Goal: Task Accomplishment & Management: Manage account settings

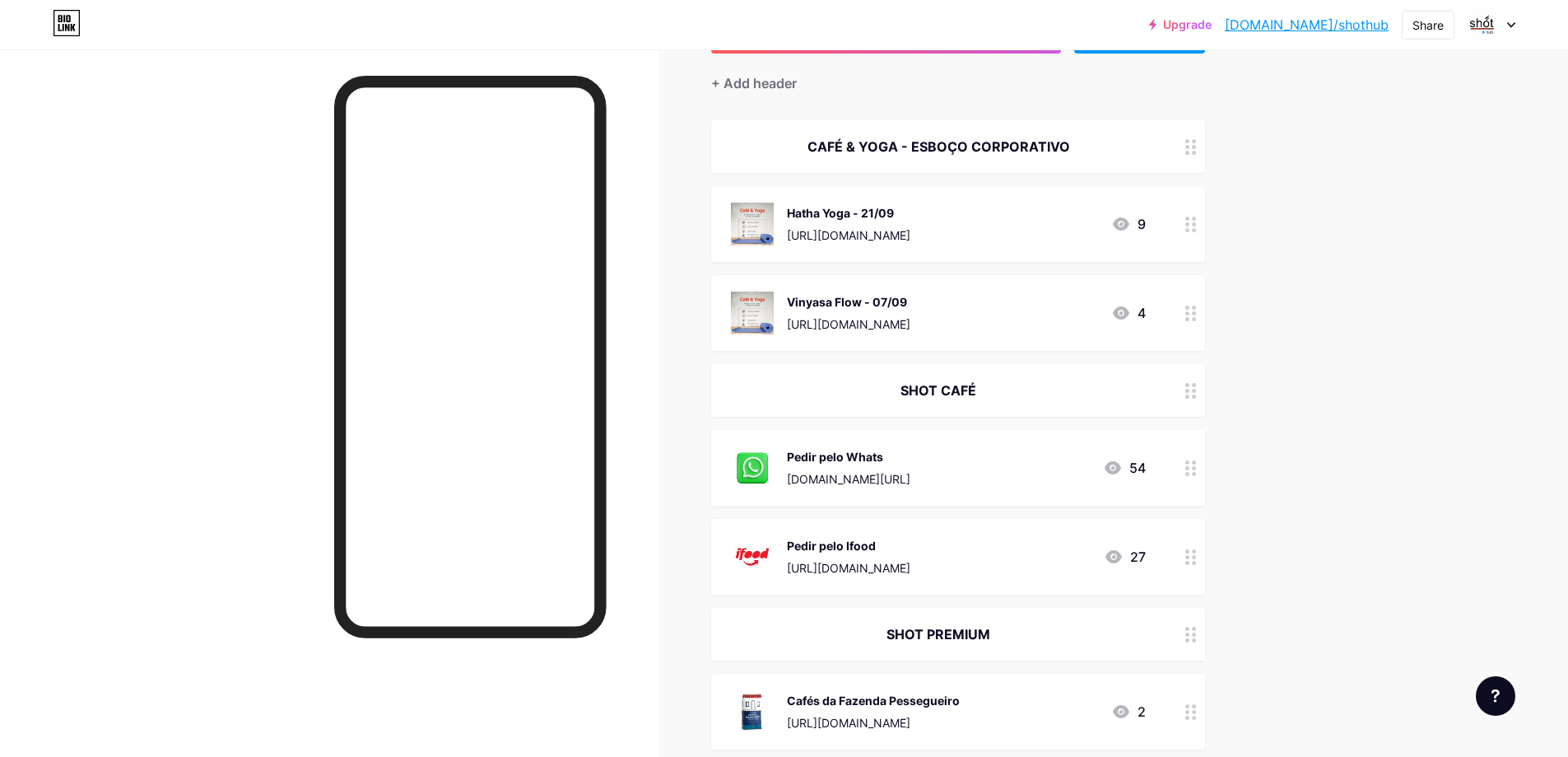
scroll to position [165, 0]
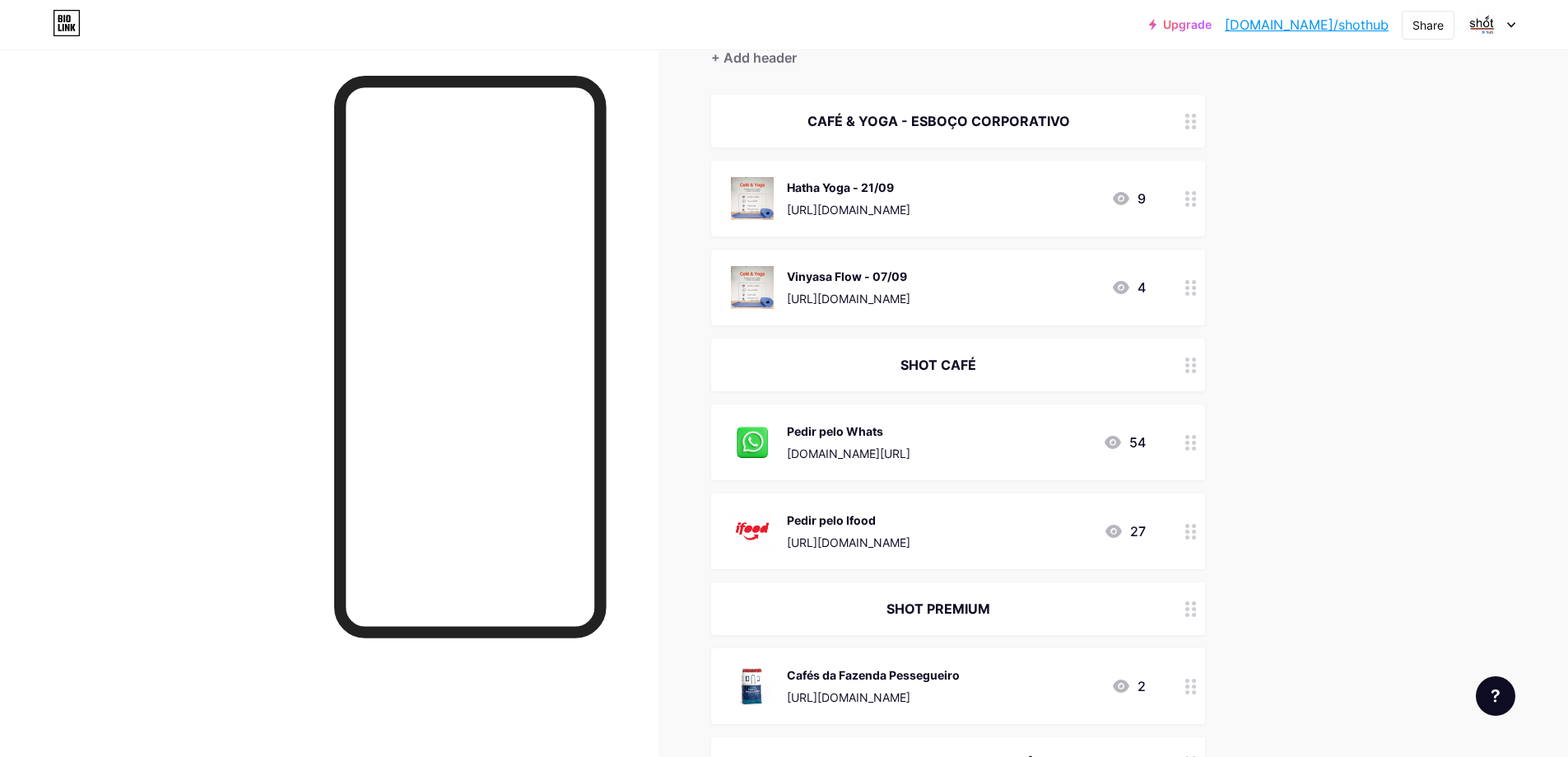
click at [1189, 188] on div at bounding box center [1191, 198] width 28 height 76
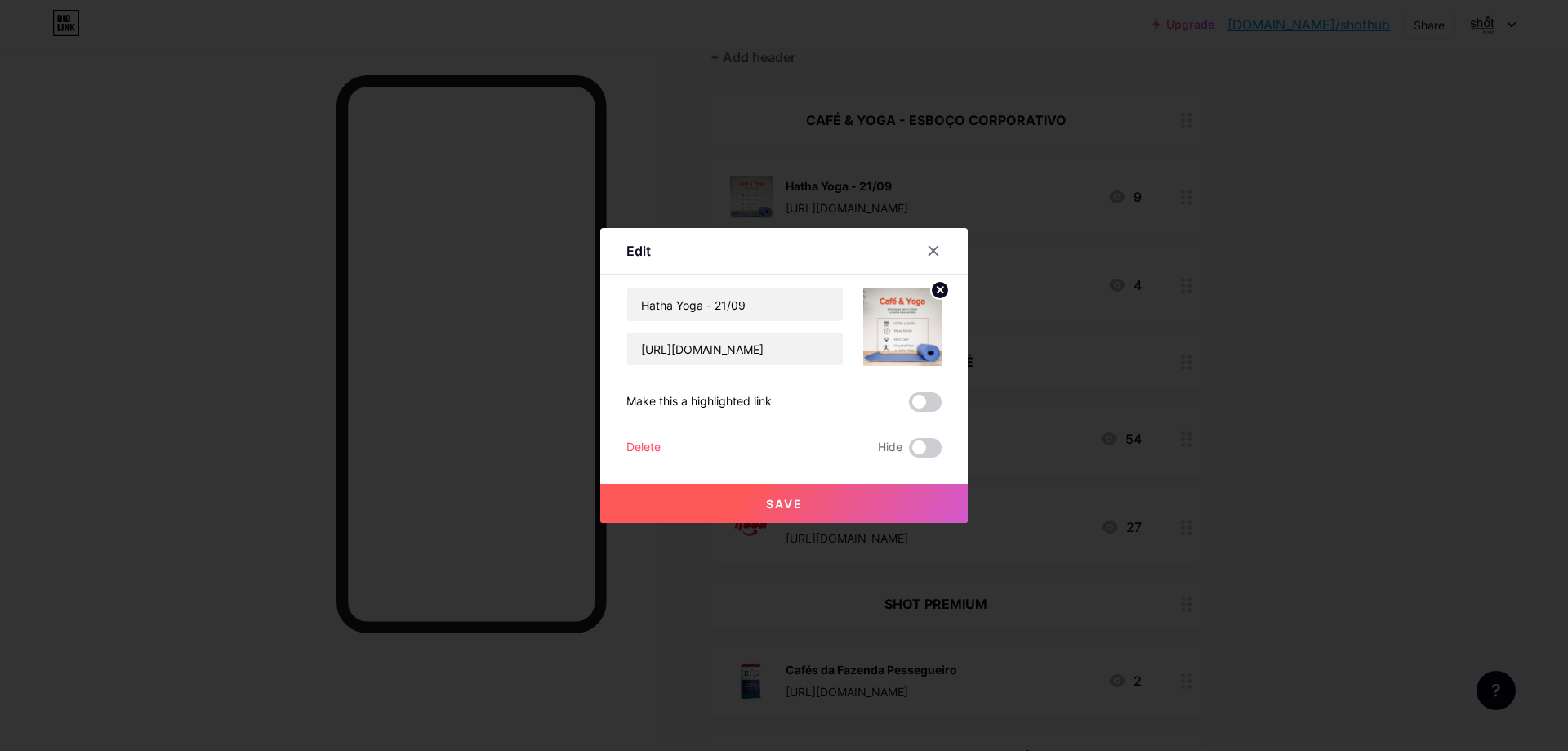
click at [646, 439] on div "Delete" at bounding box center [643, 448] width 34 height 20
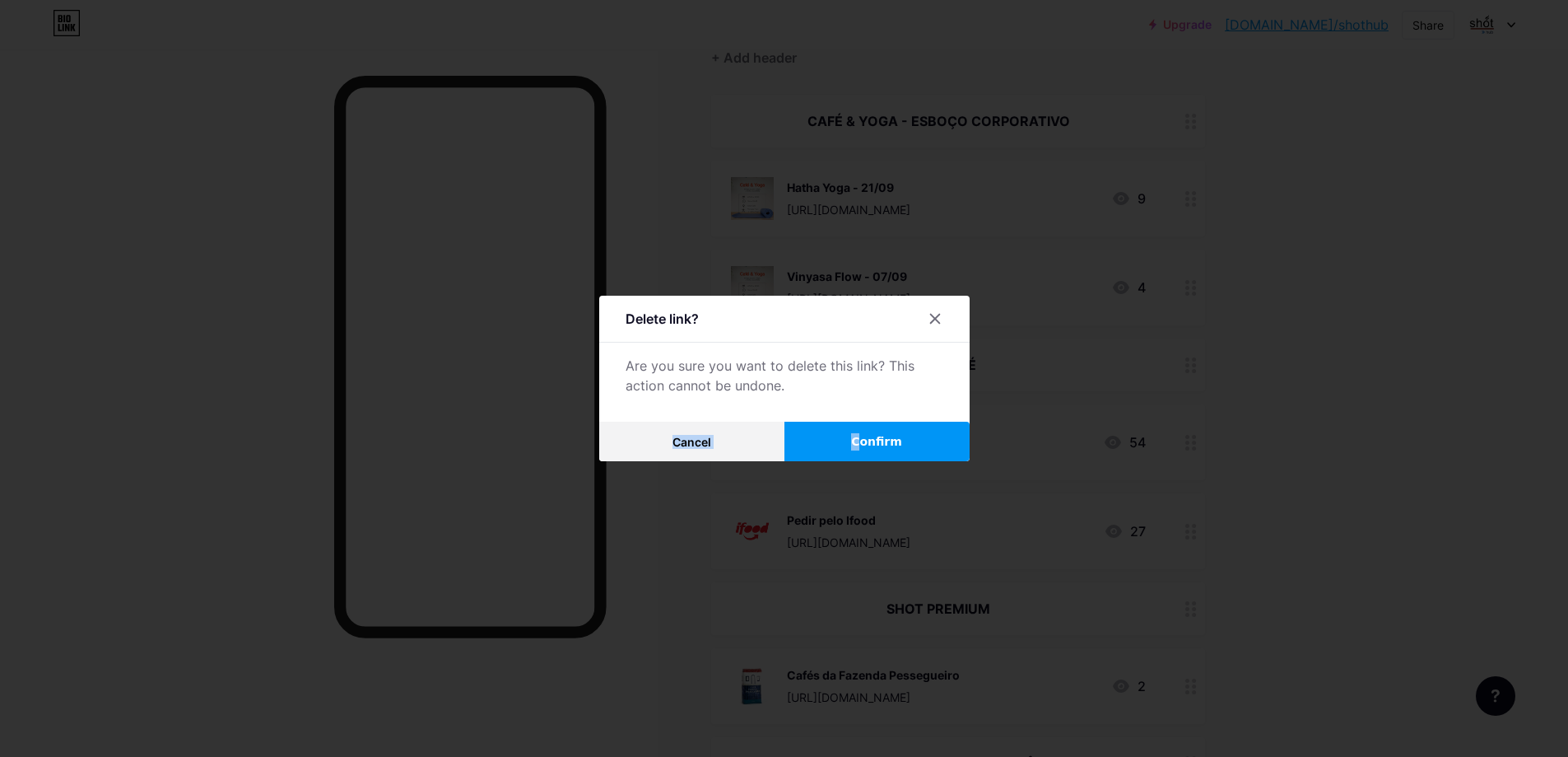
click at [872, 422] on div "Delete link? Are you sure you want to delete this link? This action cannot be u…" at bounding box center [784, 378] width 370 height 165
click at [879, 450] on span "Confirm" at bounding box center [876, 441] width 51 height 18
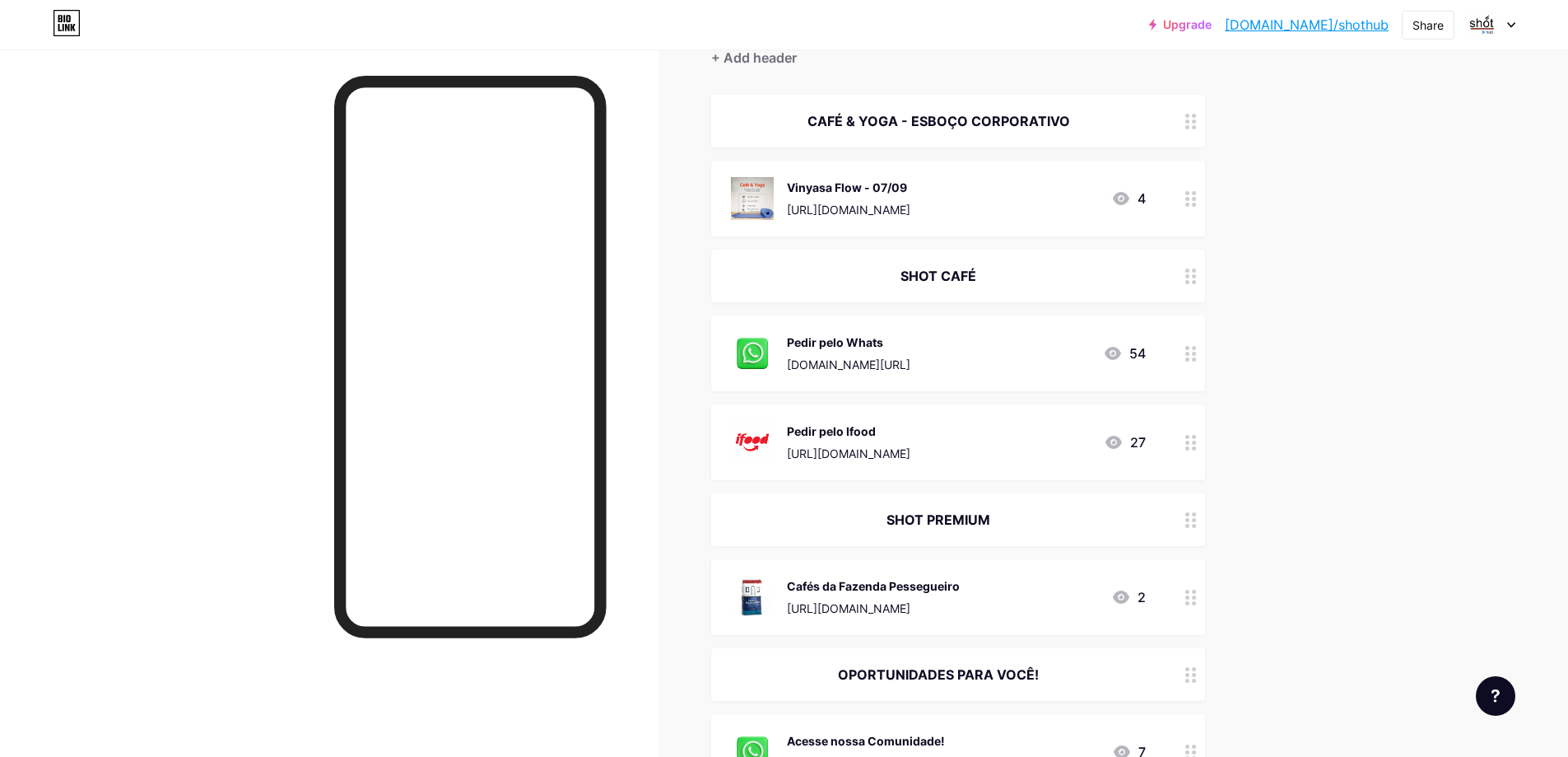
click at [1154, 117] on div "CAFÉ & YOGA - ESBOÇO CORPORATIVO" at bounding box center [957, 120] width 494 height 53
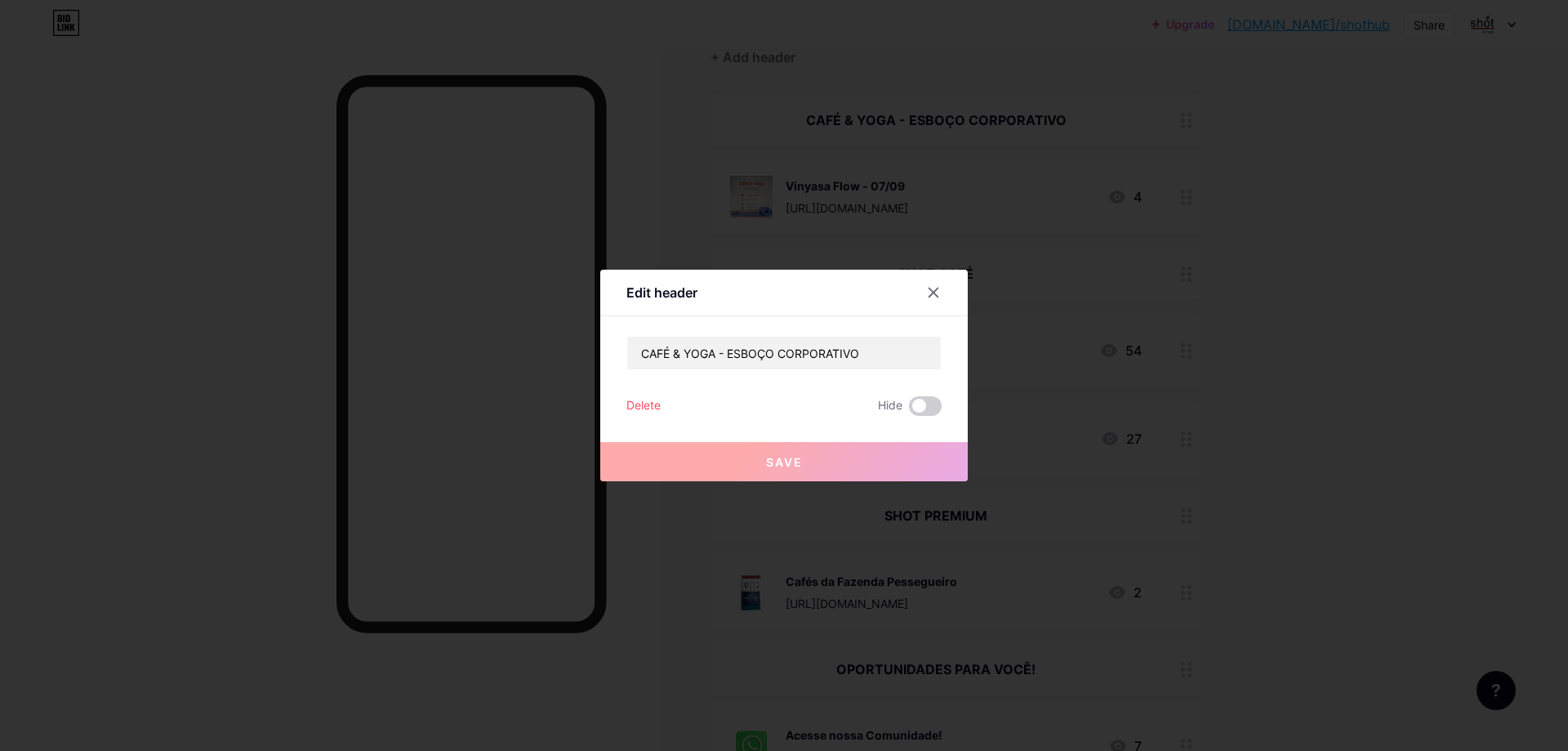
click at [643, 410] on div "Delete" at bounding box center [643, 406] width 34 height 20
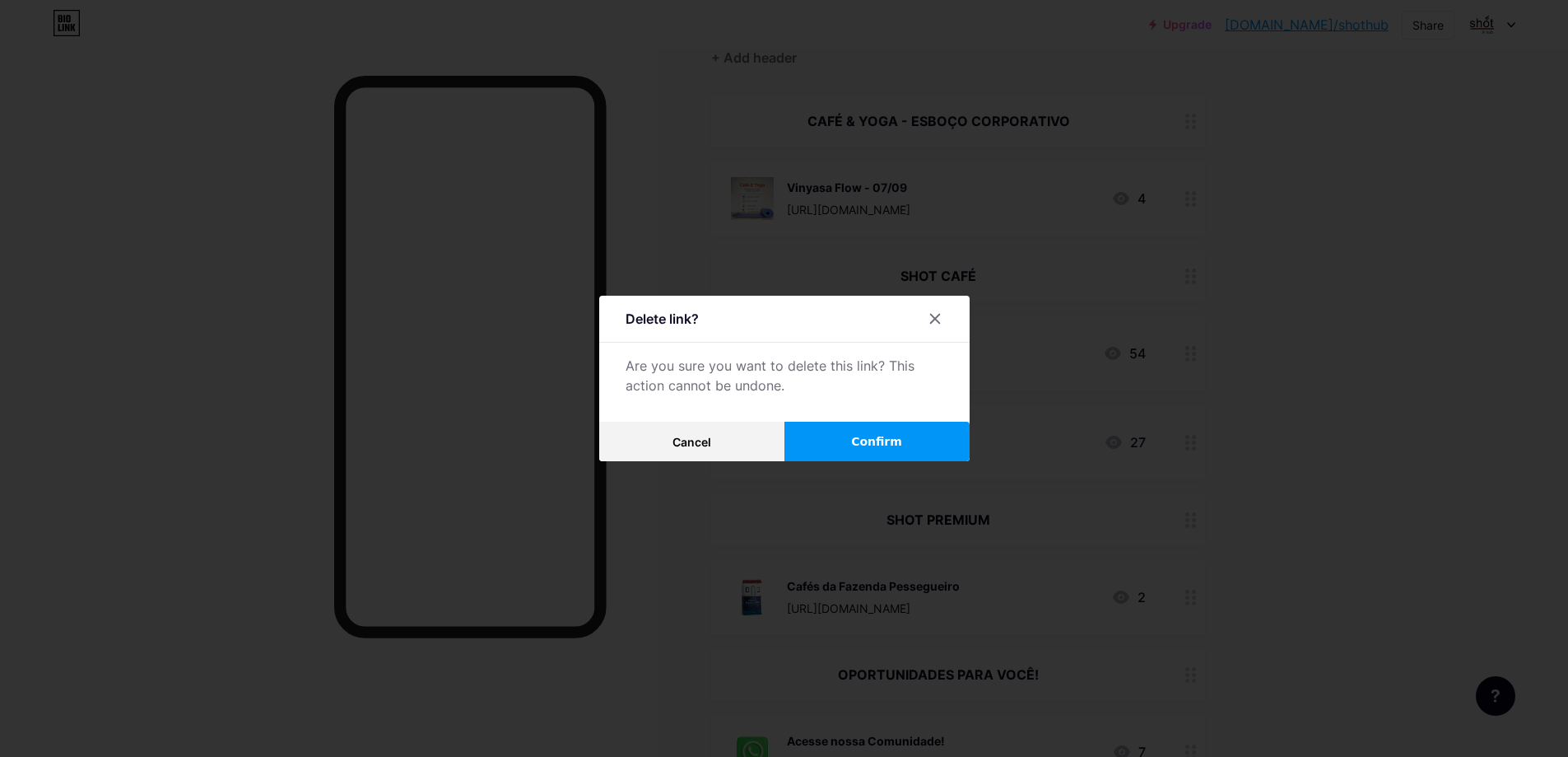
click at [835, 435] on button "Confirm" at bounding box center [877, 441] width 185 height 39
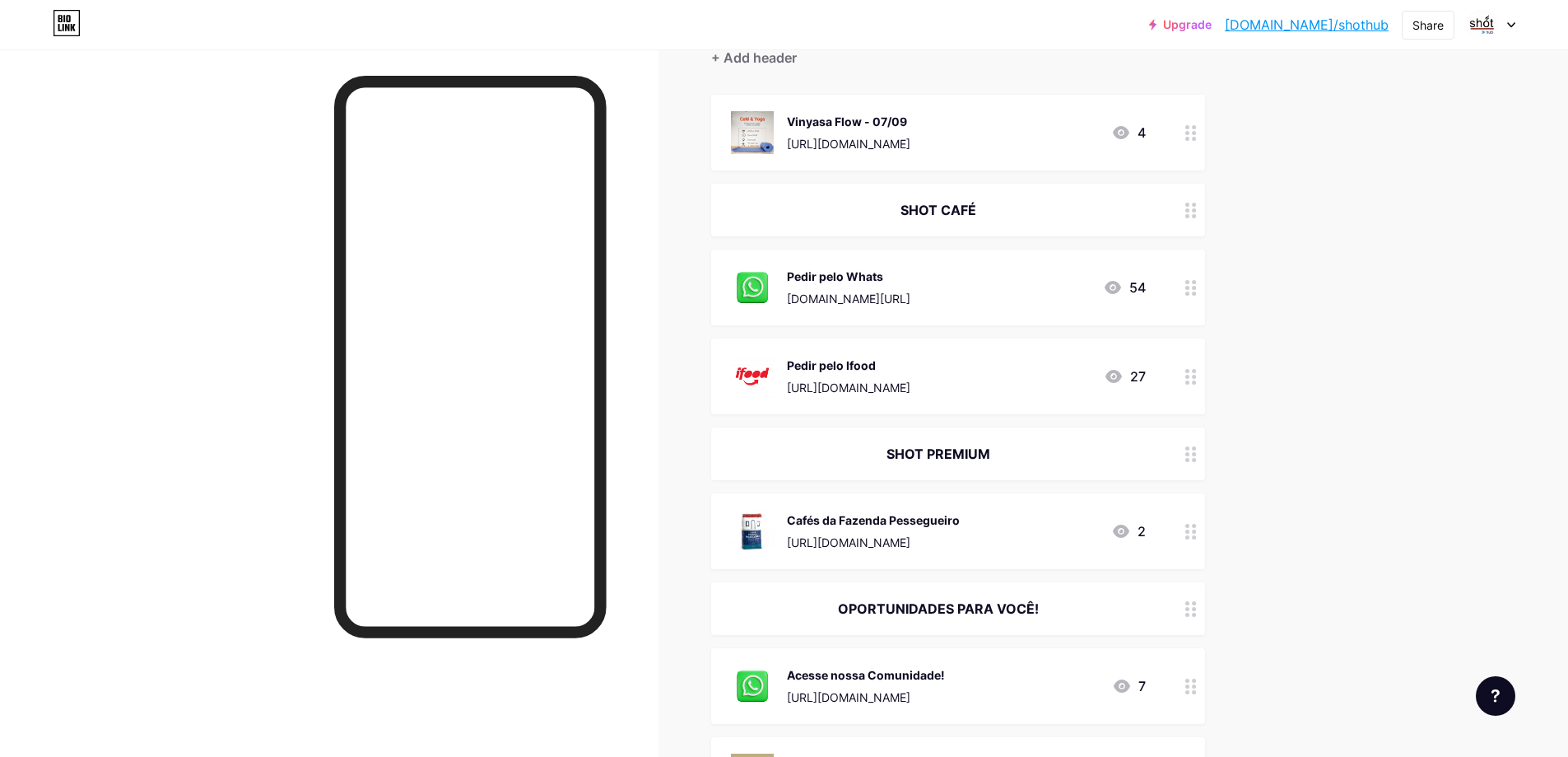
click at [873, 147] on div "[URL][DOMAIN_NAME]" at bounding box center [849, 144] width 124 height 18
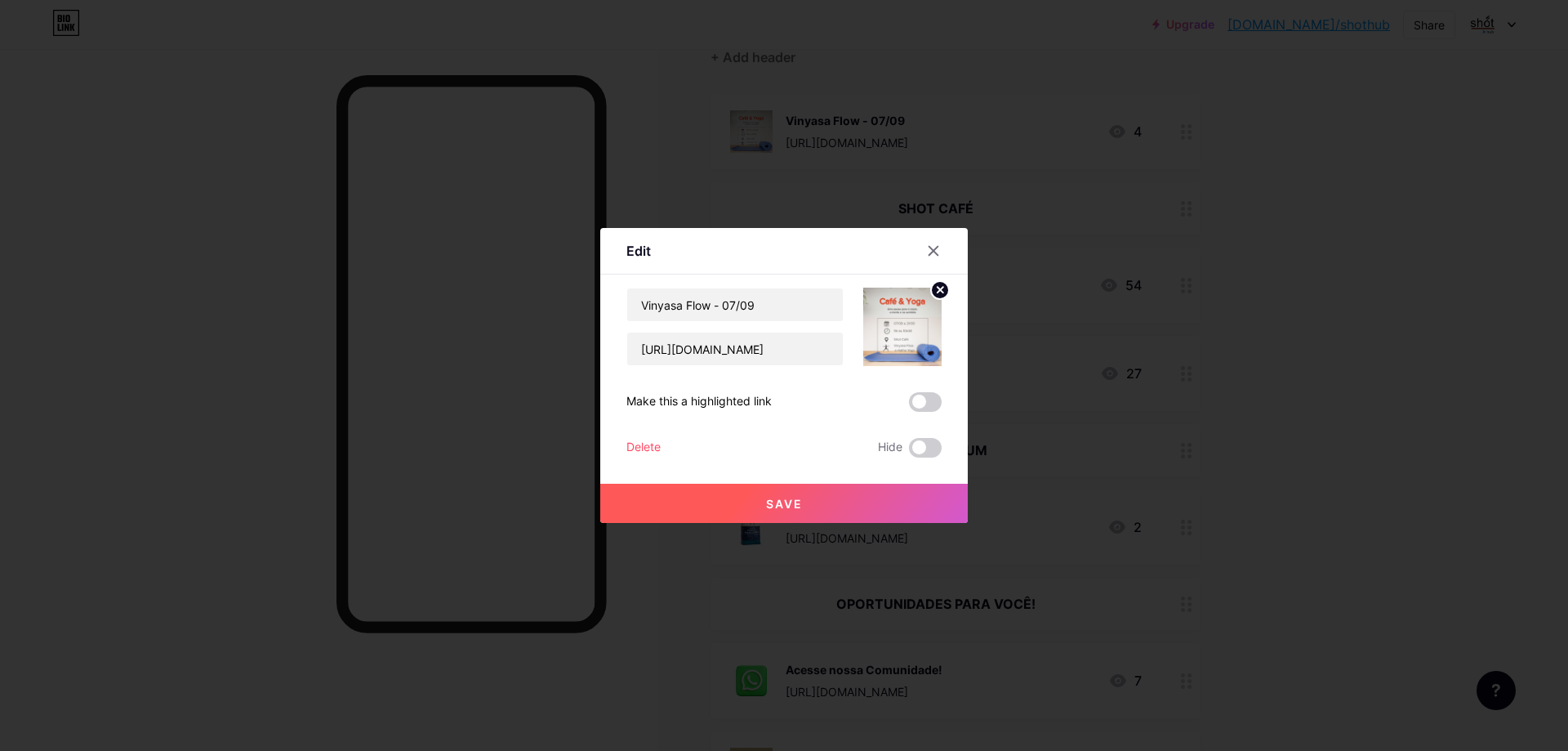
click at [663, 441] on div "Delete Hide" at bounding box center [784, 448] width 315 height 20
click at [653, 449] on div "Delete" at bounding box center [643, 448] width 34 height 20
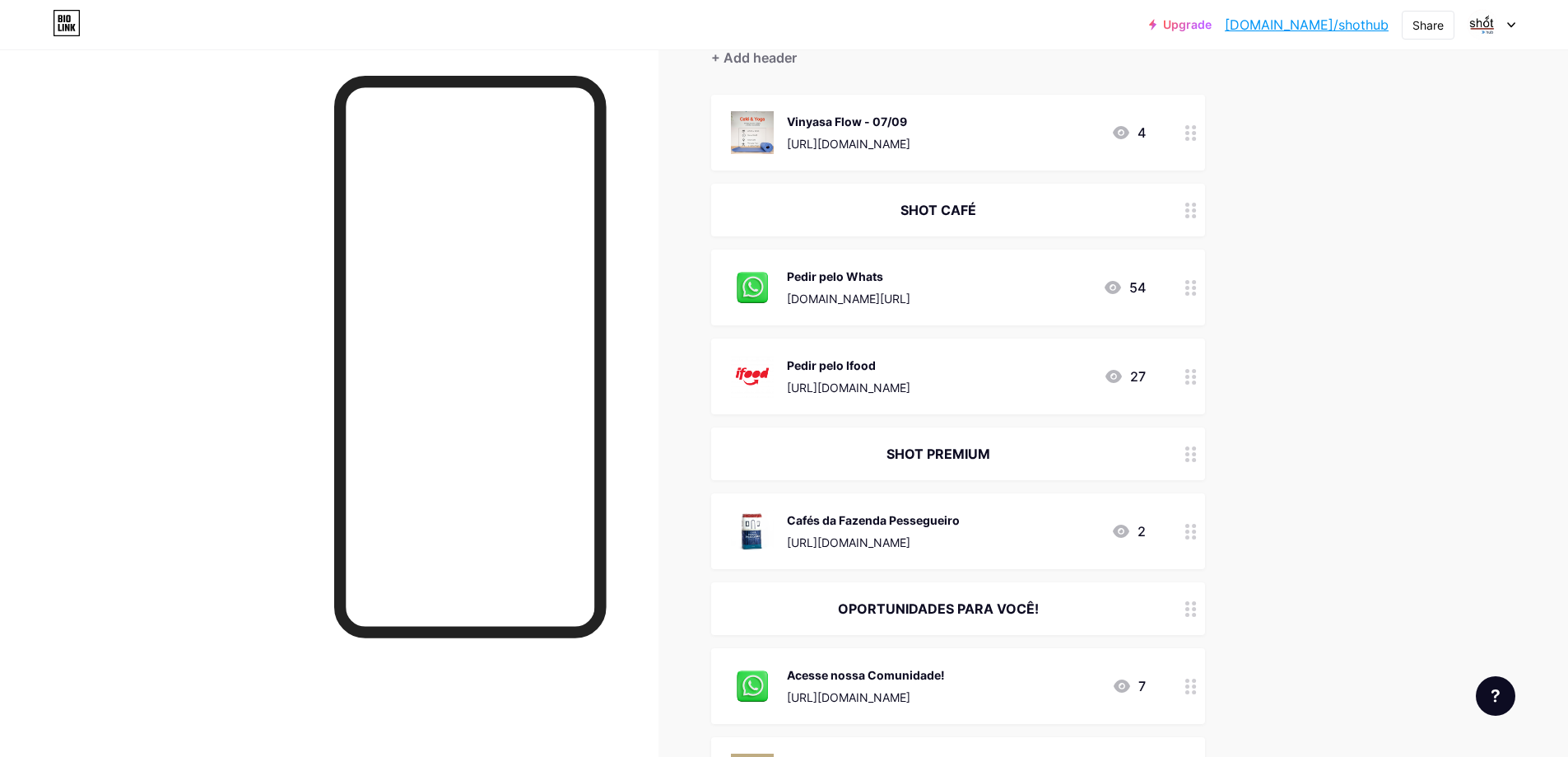
click at [872, 441] on span "Confirm" at bounding box center [876, 441] width 51 height 18
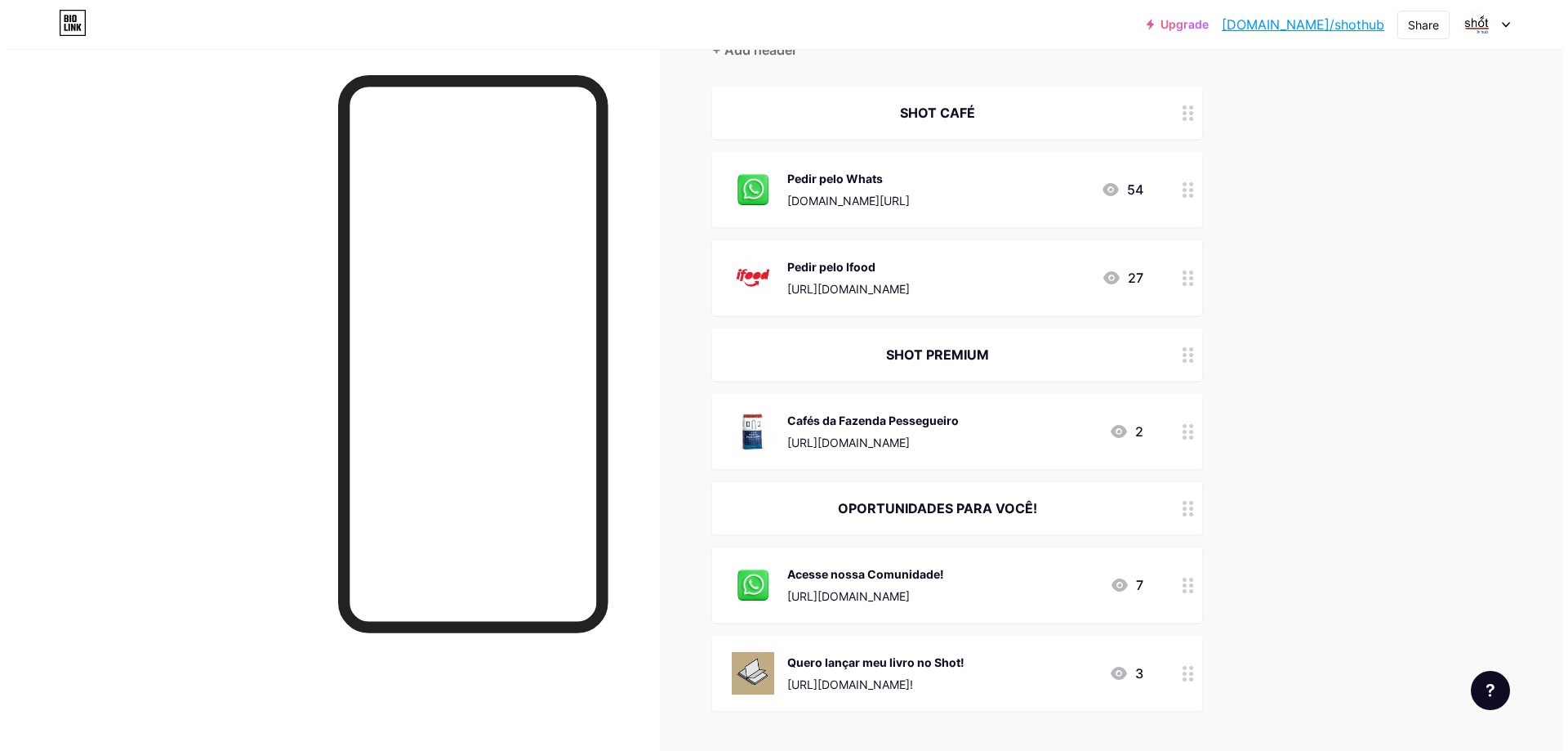
scroll to position [0, 0]
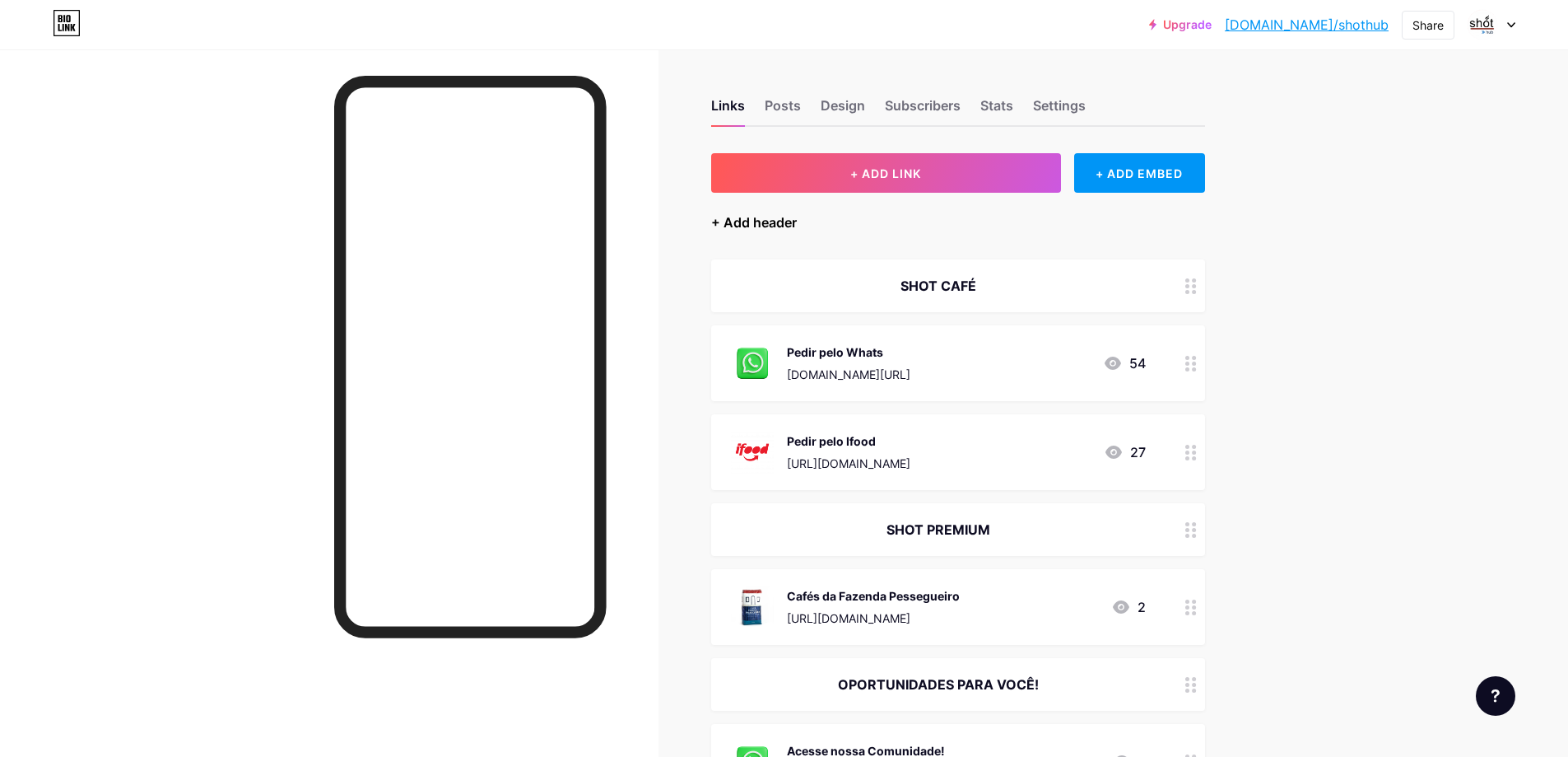
click at [774, 227] on div "+ Add header" at bounding box center [754, 222] width 85 height 20
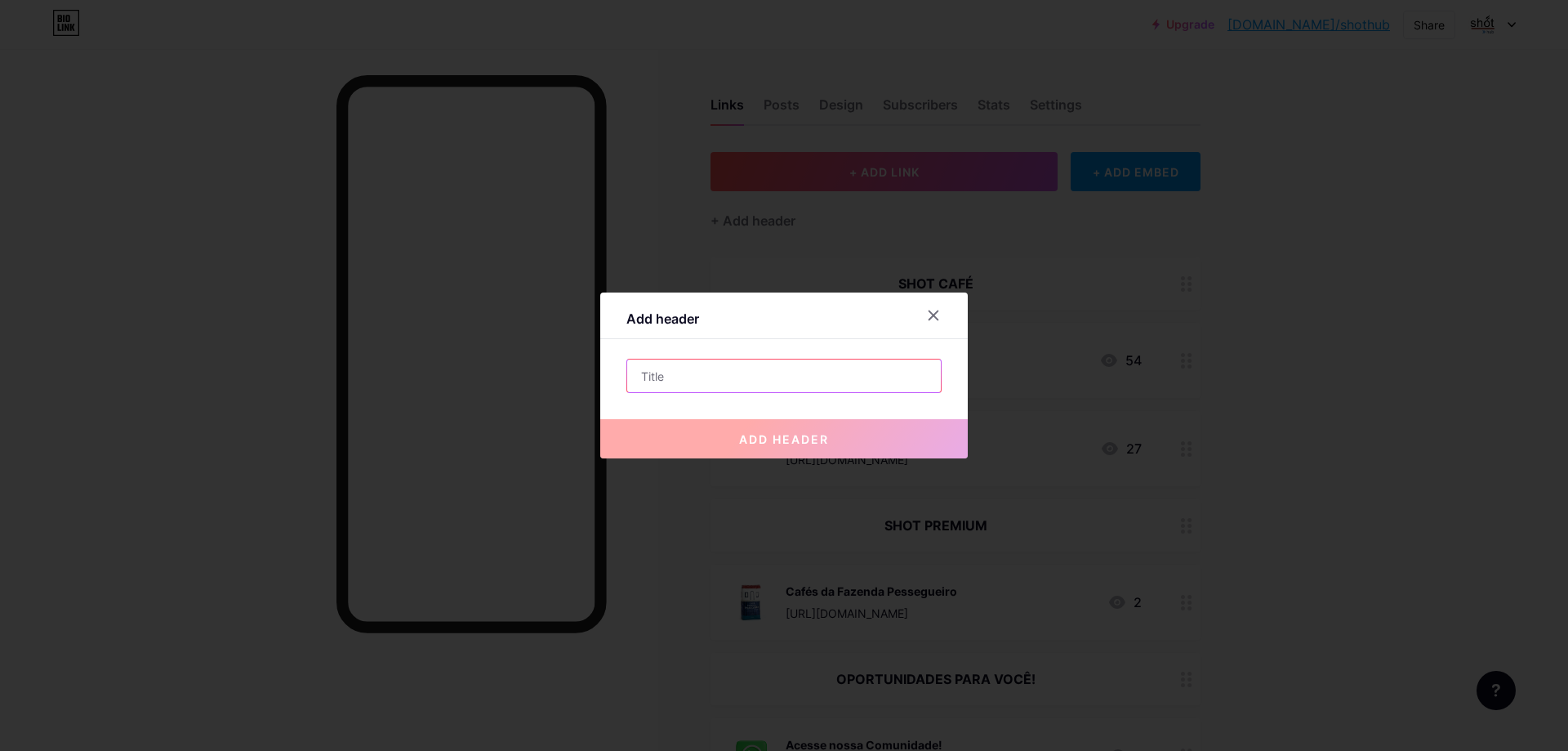
click at [671, 376] on input "text" at bounding box center [784, 376] width 313 height 32
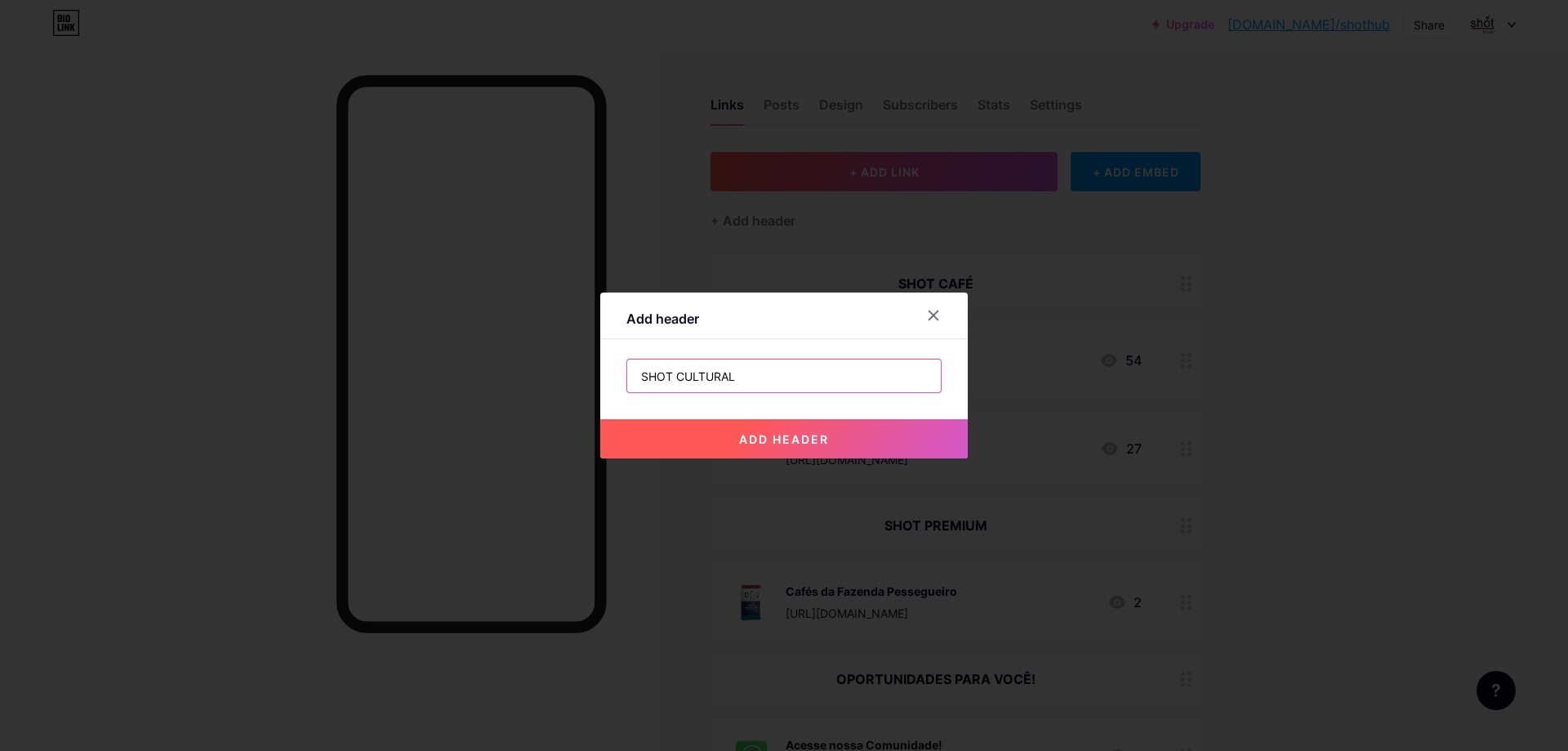
type input "SHOT CULTURAL"
click at [658, 429] on button "add header" at bounding box center [783, 438] width 367 height 39
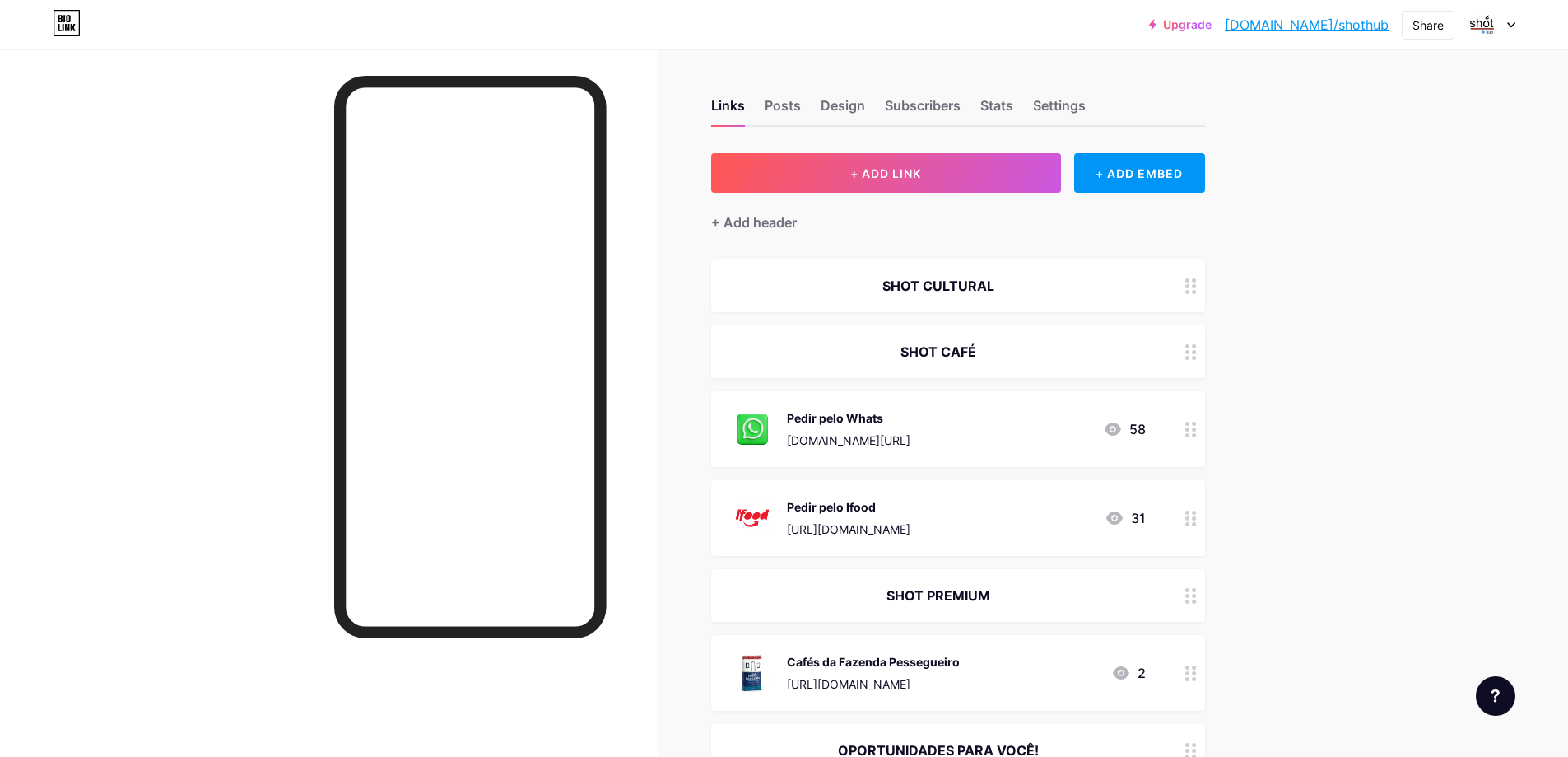
click at [1002, 279] on div "SHOT CULTURAL" at bounding box center [938, 286] width 415 height 20
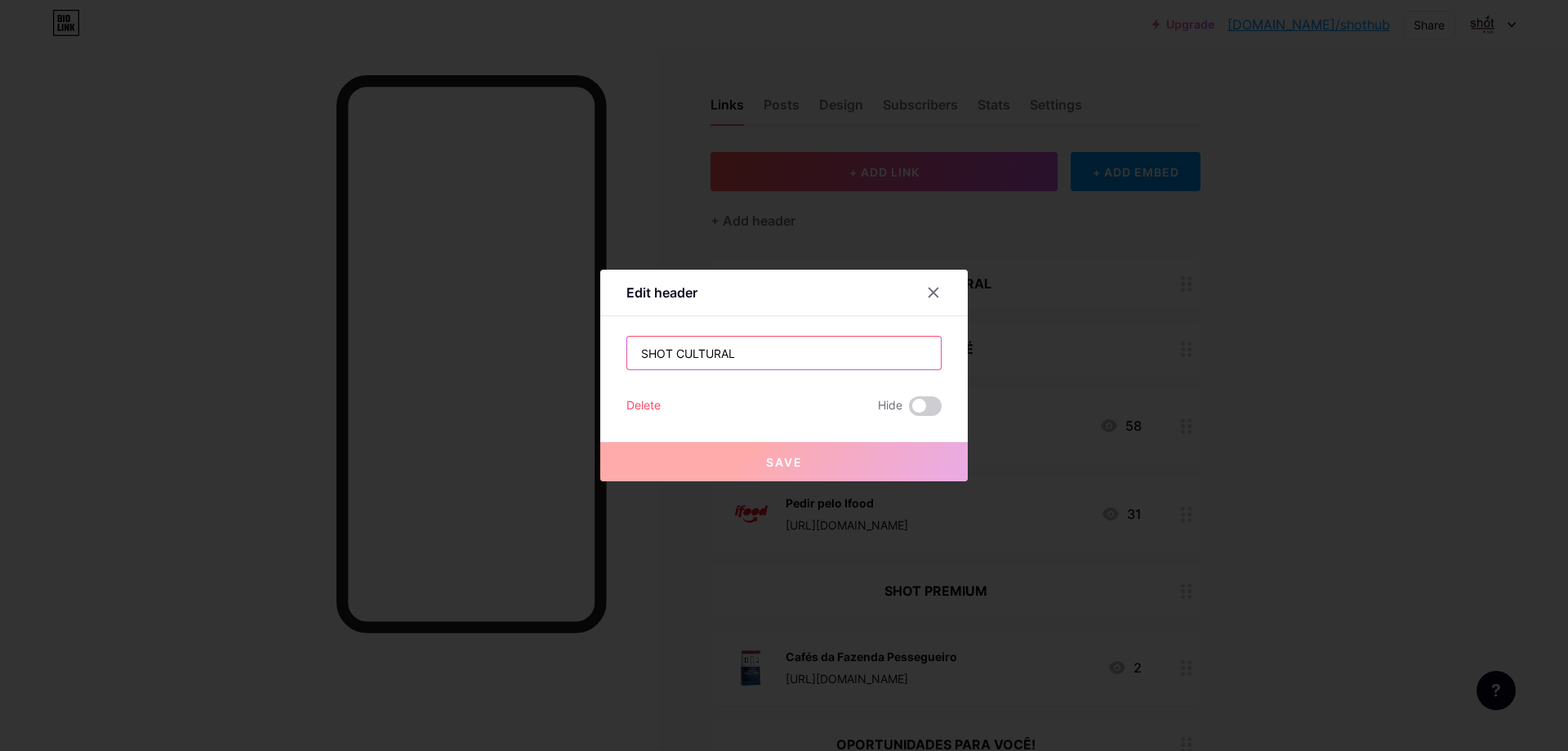
click at [786, 346] on input "SHOT CULTURAL" at bounding box center [784, 352] width 313 height 32
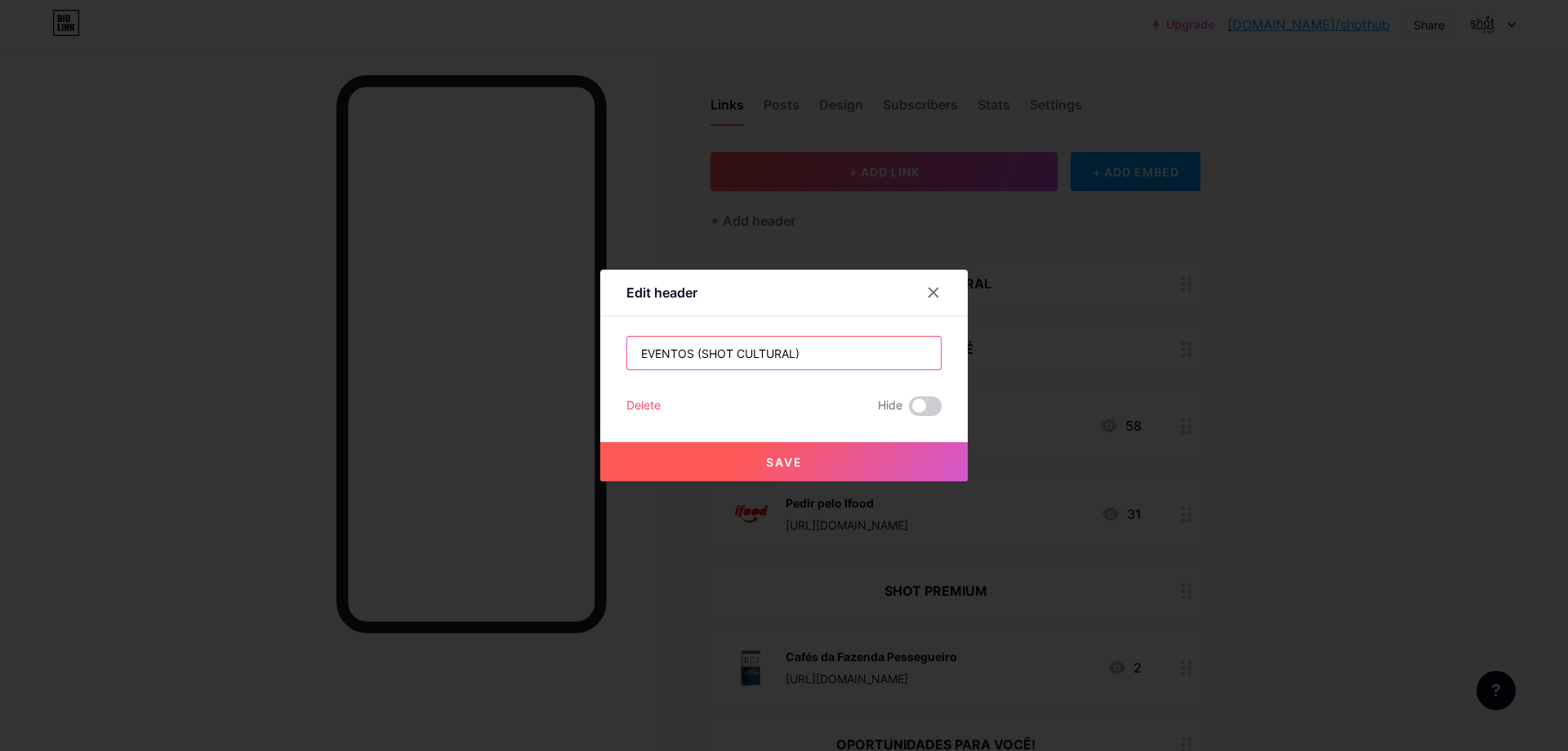
type input "EVENTOS (SHOT CULTURAL)"
click at [817, 447] on button "Save" at bounding box center [783, 461] width 367 height 39
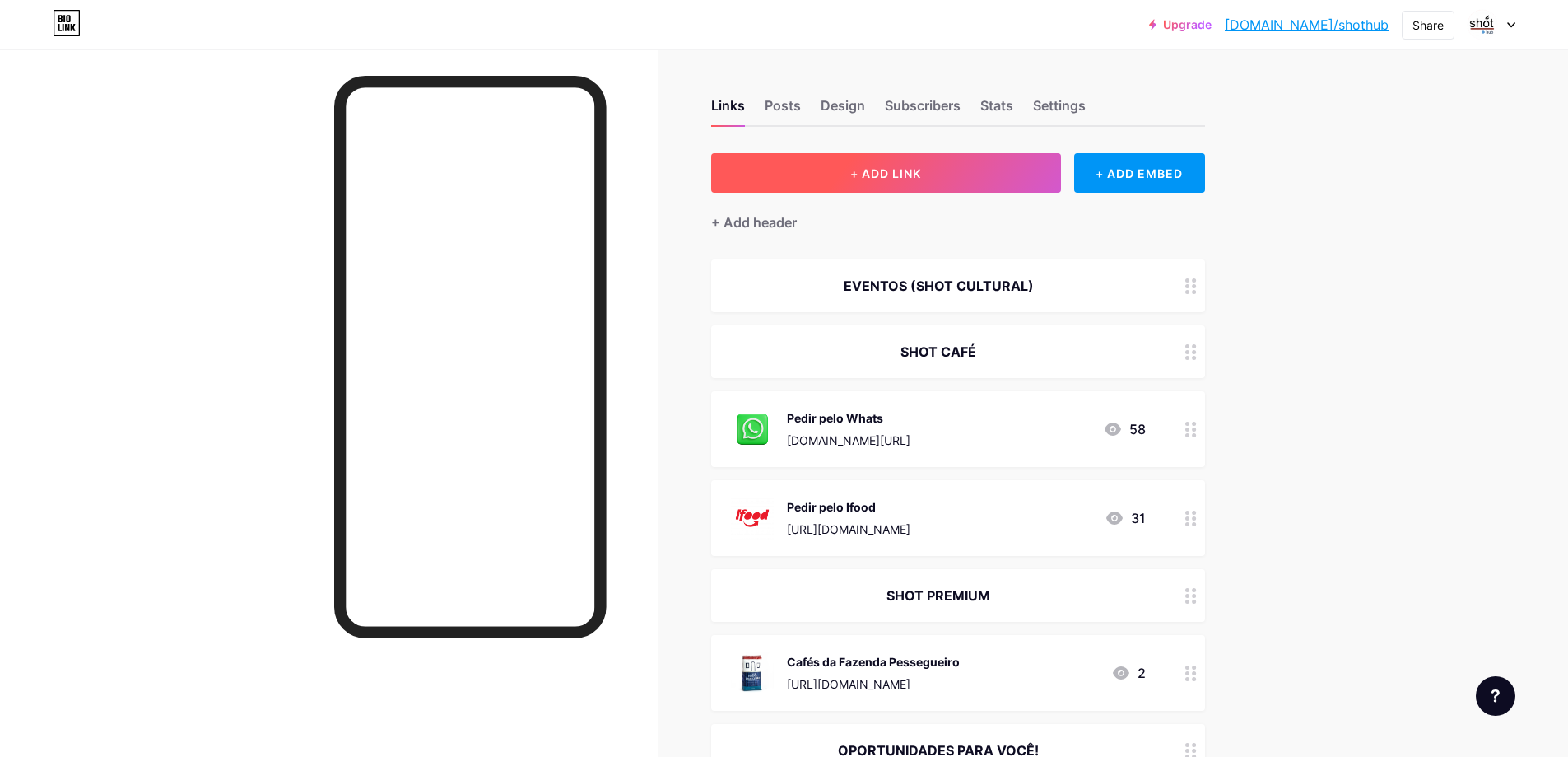
click at [851, 172] on button "+ ADD LINK" at bounding box center [885, 172] width 350 height 39
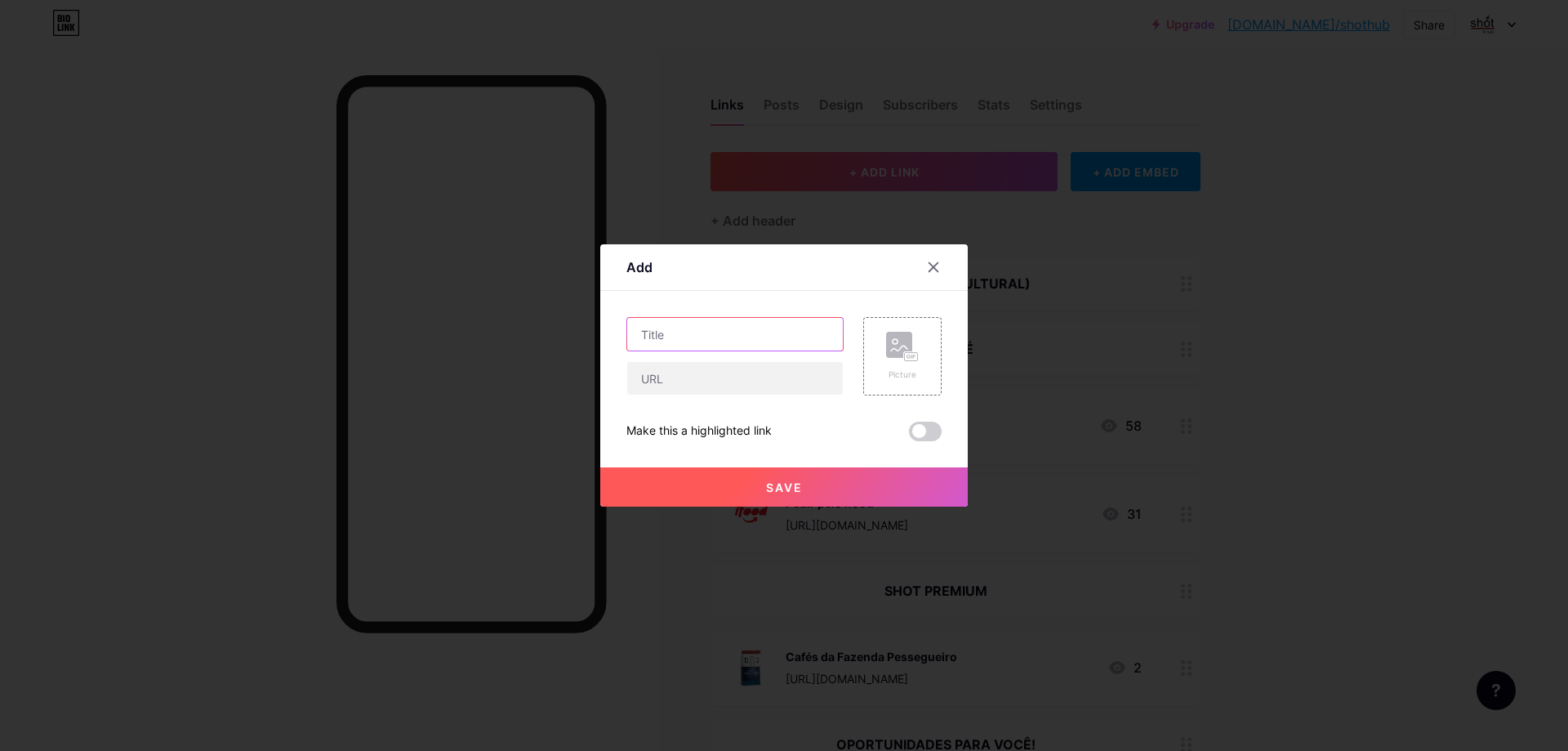
click at [740, 335] on input "text" at bounding box center [735, 333] width 215 height 32
type input "Entre Taças & Elas - 17/09"
click at [785, 368] on input "text" at bounding box center [735, 378] width 215 height 32
click at [801, 342] on input "Entre Taças & Elas - 17/09" at bounding box center [735, 333] width 215 height 32
click at [723, 402] on div "Entre Taças & Elas - 17/09 Picture Make this a highlighted link Save" at bounding box center [784, 379] width 315 height 124
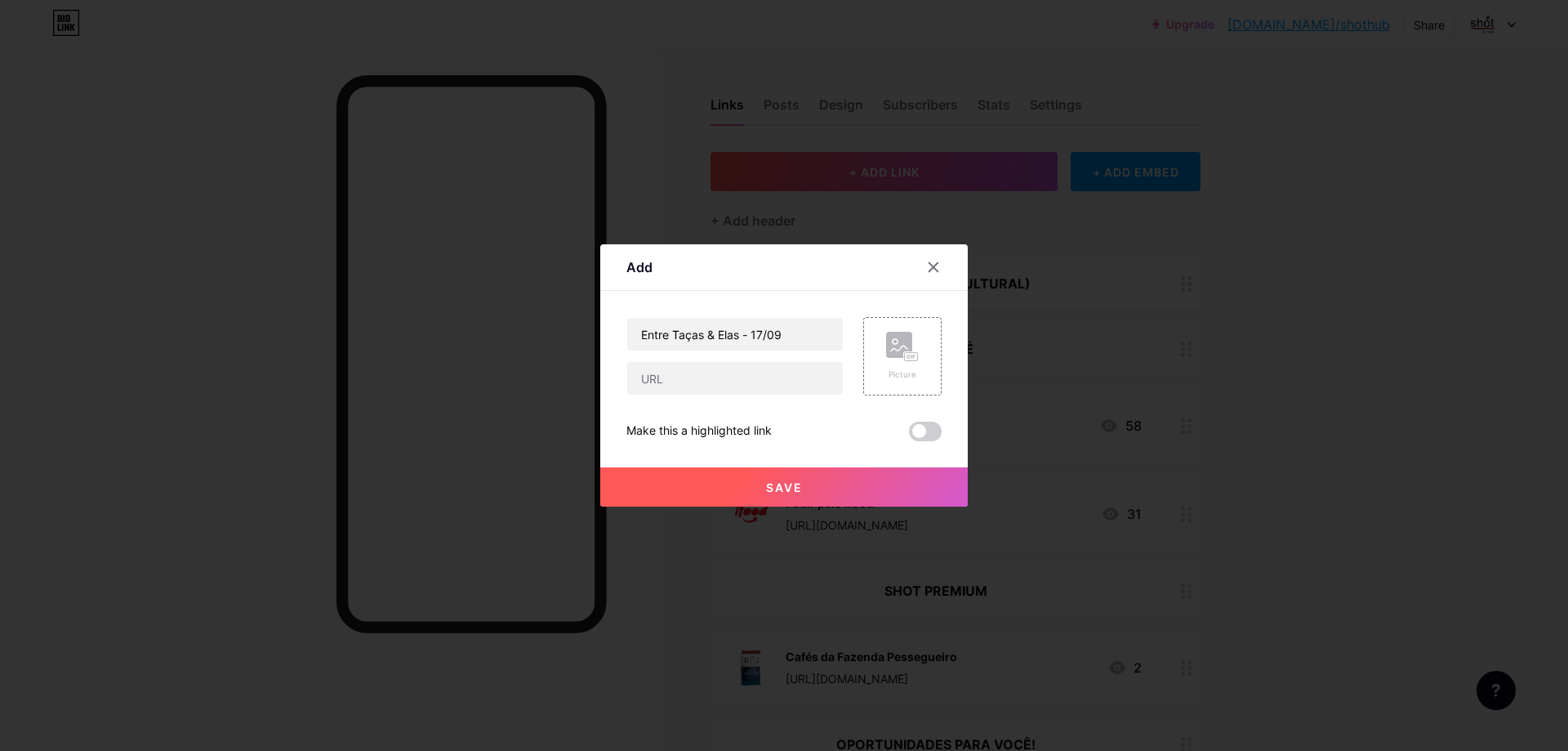
click at [723, 398] on div "Entre Taças & Elas - 17/09 Picture Make this a highlighted link Save" at bounding box center [784, 379] width 315 height 124
click at [723, 393] on input "text" at bounding box center [735, 378] width 215 height 32
paste input "[URL][DOMAIN_NAME]"
type input "[URL][DOMAIN_NAME]"
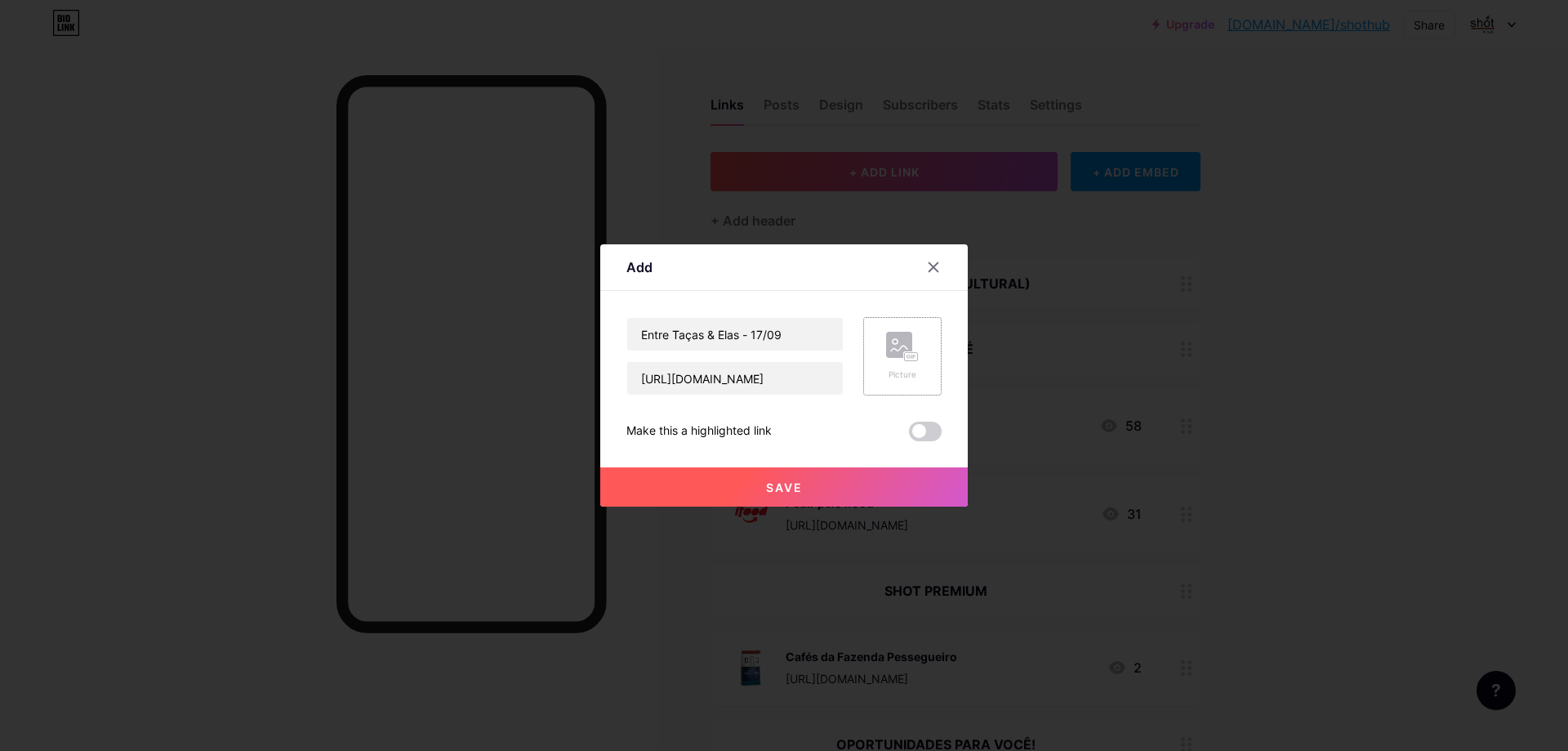
scroll to position [0, 0]
click at [891, 363] on div "Picture" at bounding box center [902, 356] width 32 height 49
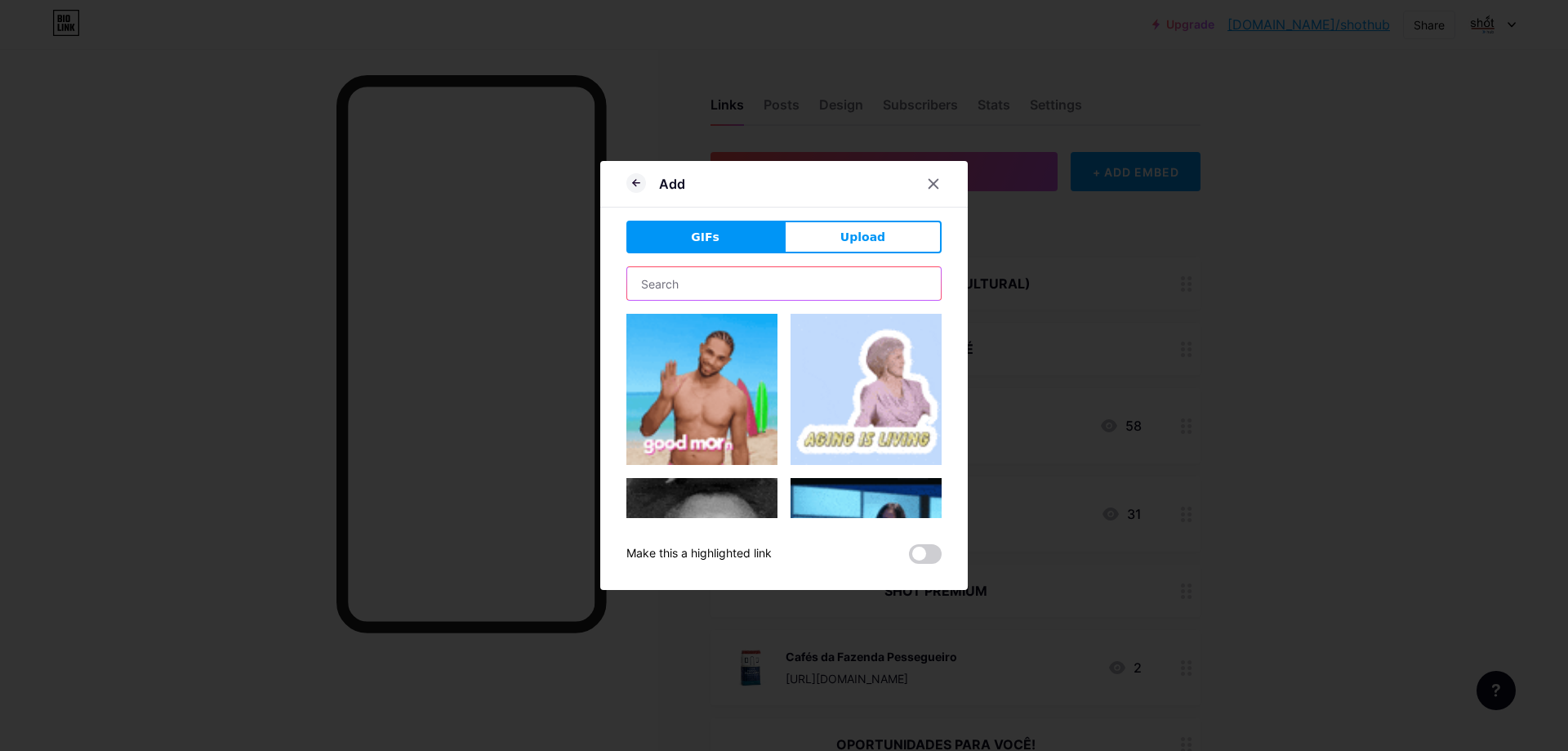
click at [777, 296] on input "text" at bounding box center [784, 283] width 313 height 32
click at [673, 274] on input "text" at bounding box center [784, 283] width 313 height 32
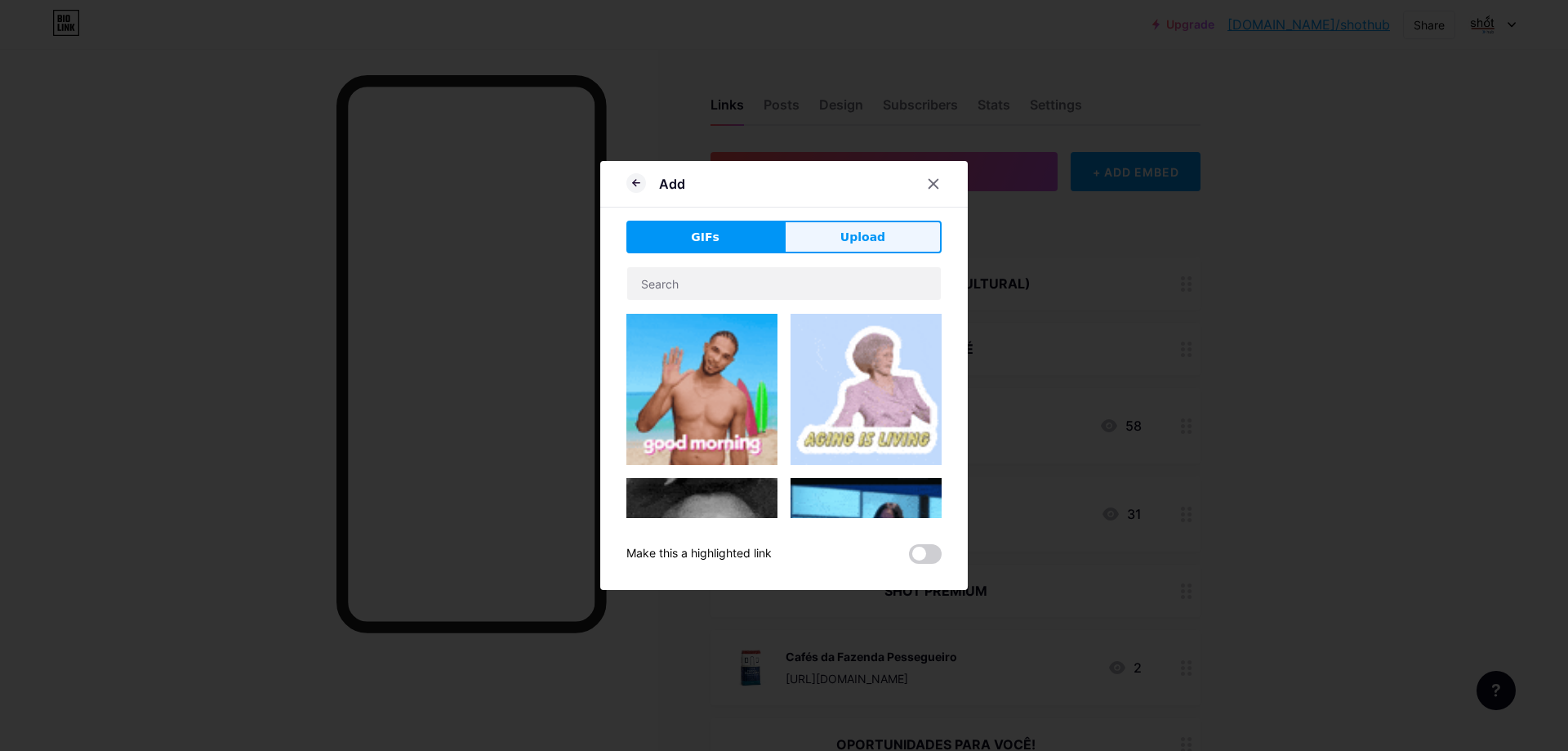
click at [867, 245] on span "Upload" at bounding box center [863, 237] width 45 height 17
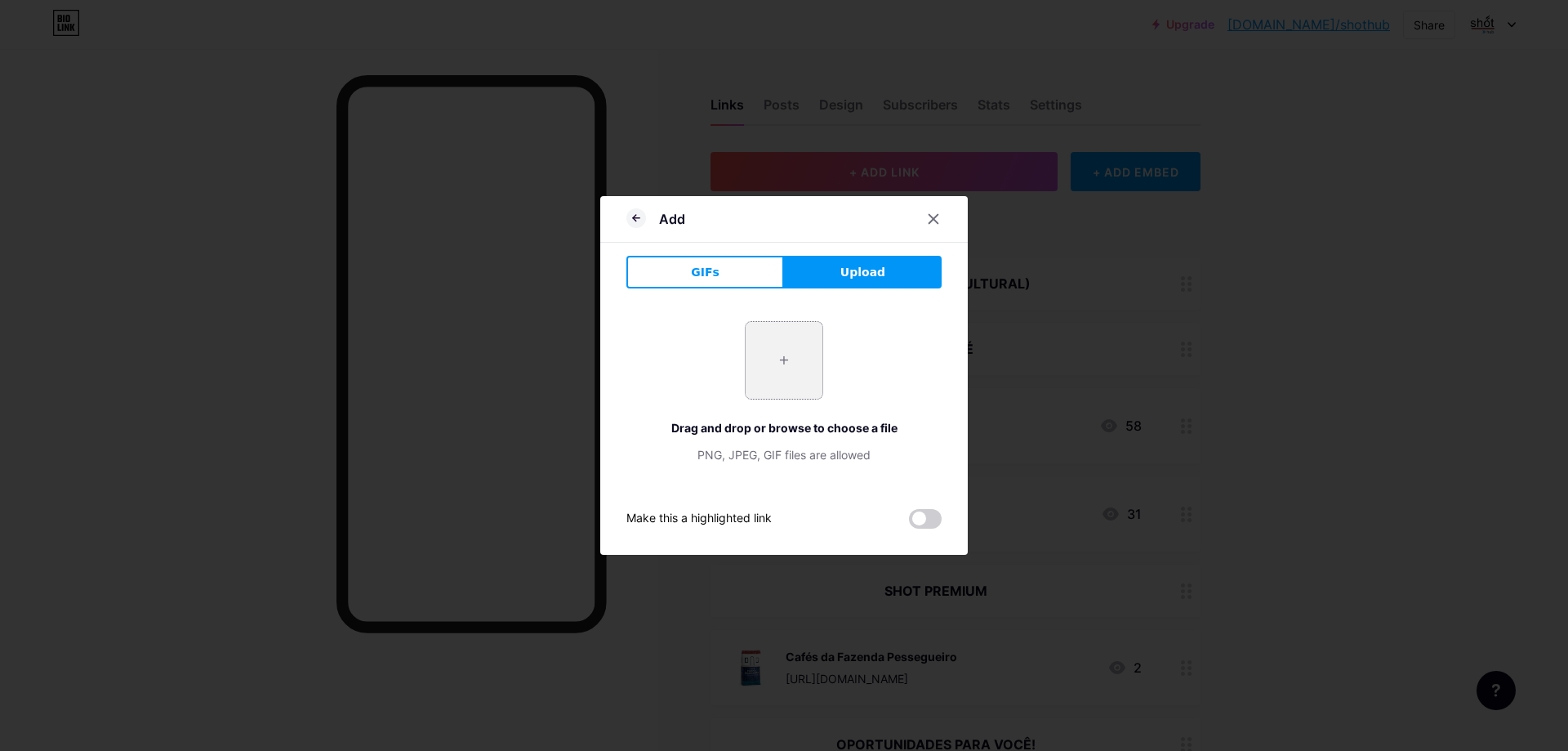
click at [776, 357] on input "file" at bounding box center [784, 360] width 77 height 77
type input "C:\fakepath\WhatsApp Image [DATE] 10.40.37 (1).jpg"
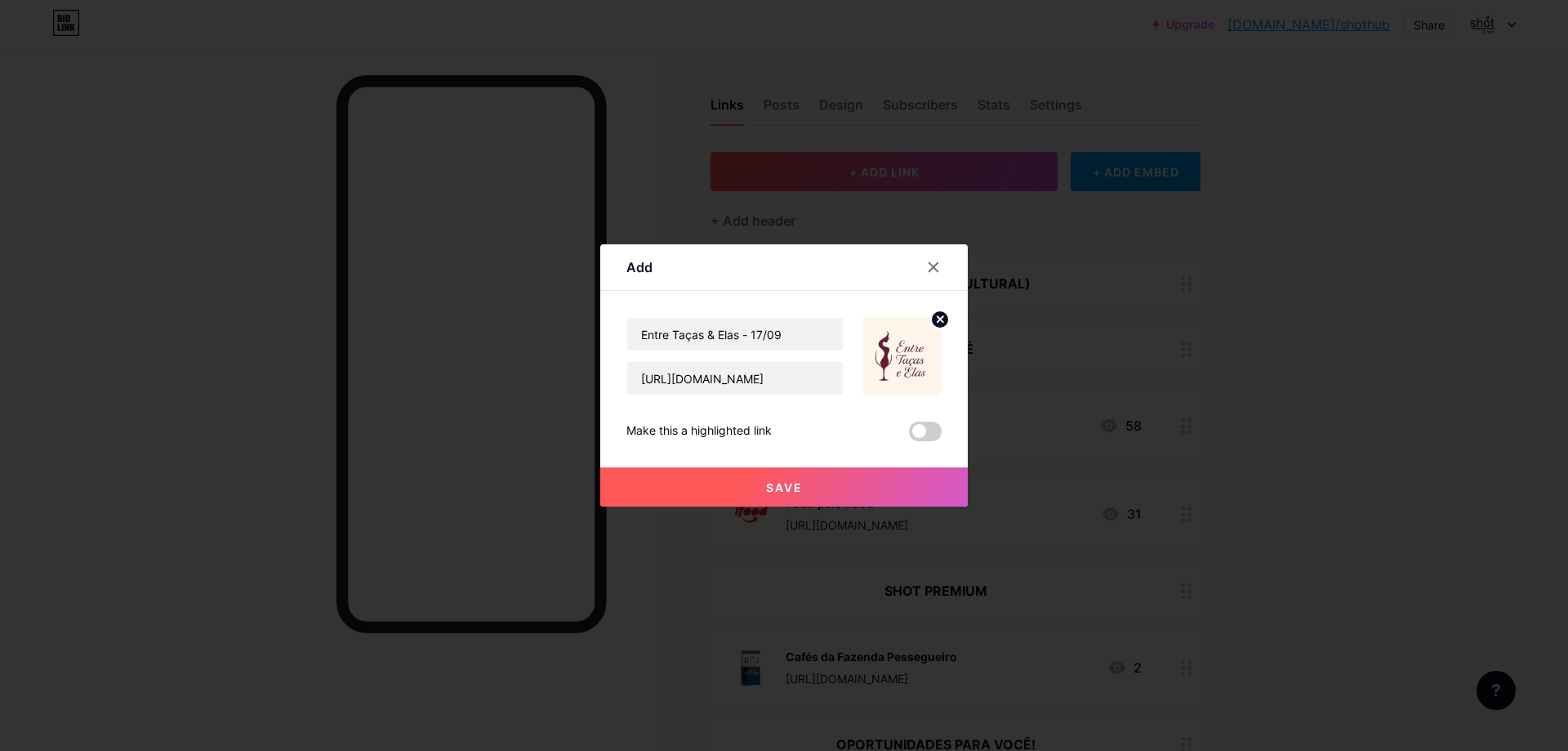
click at [790, 483] on span "Save" at bounding box center [784, 487] width 36 height 14
